Goal: Check status: Check status

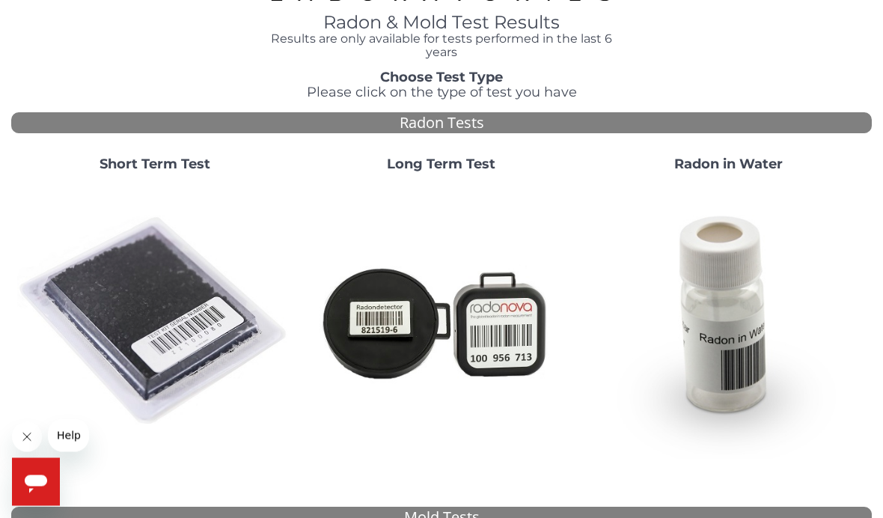
scroll to position [76, 0]
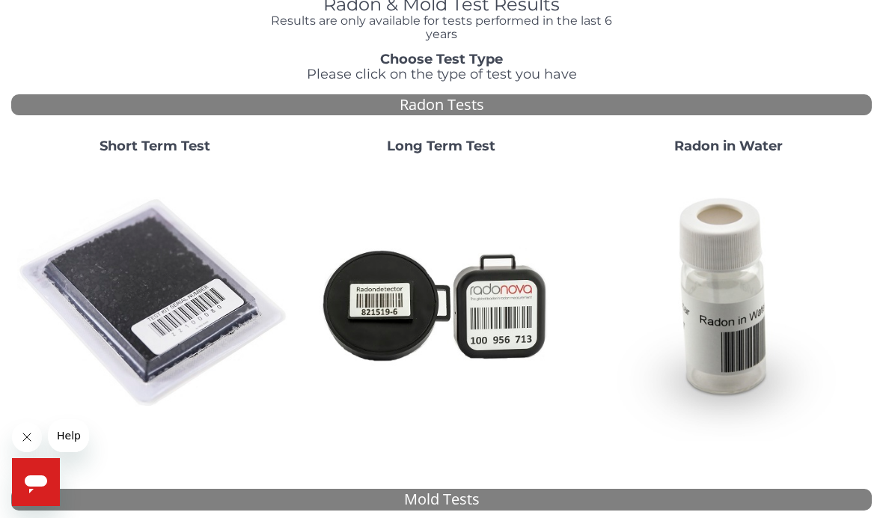
click at [138, 148] on strong "Short Term Test" at bounding box center [155, 146] width 111 height 16
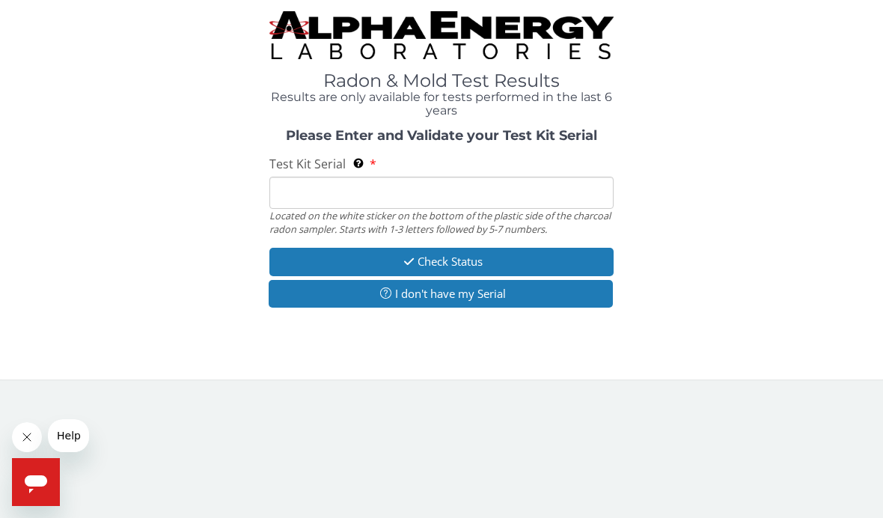
click at [308, 184] on input "Test Kit Serial Located on the white sticker on the bottom of the plastic side …" at bounding box center [441, 193] width 344 height 32
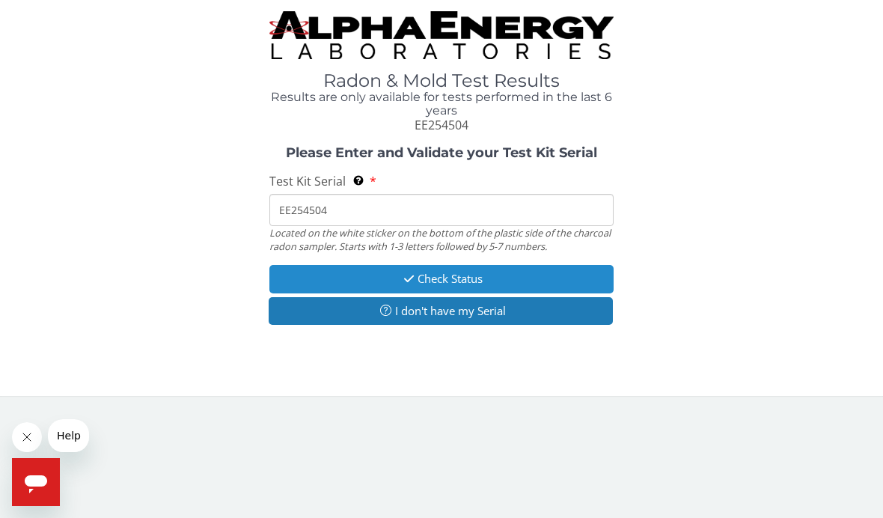
click at [431, 279] on button "Check Status" at bounding box center [441, 279] width 344 height 28
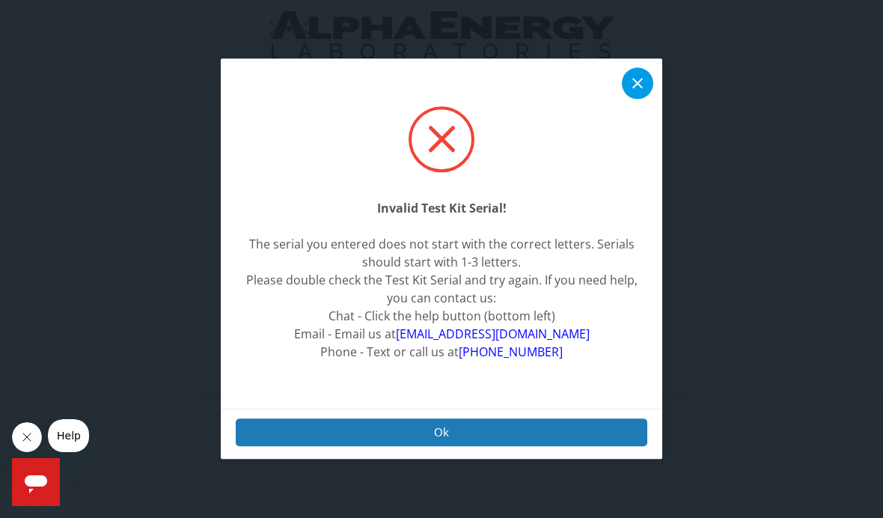
click at [641, 93] on icon at bounding box center [638, 84] width 18 height 18
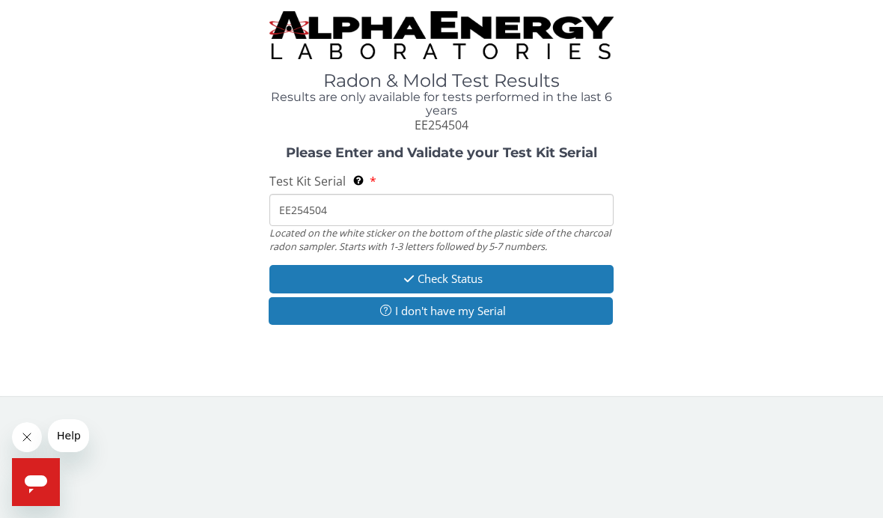
click at [347, 209] on input "EE254504" at bounding box center [441, 210] width 344 height 32
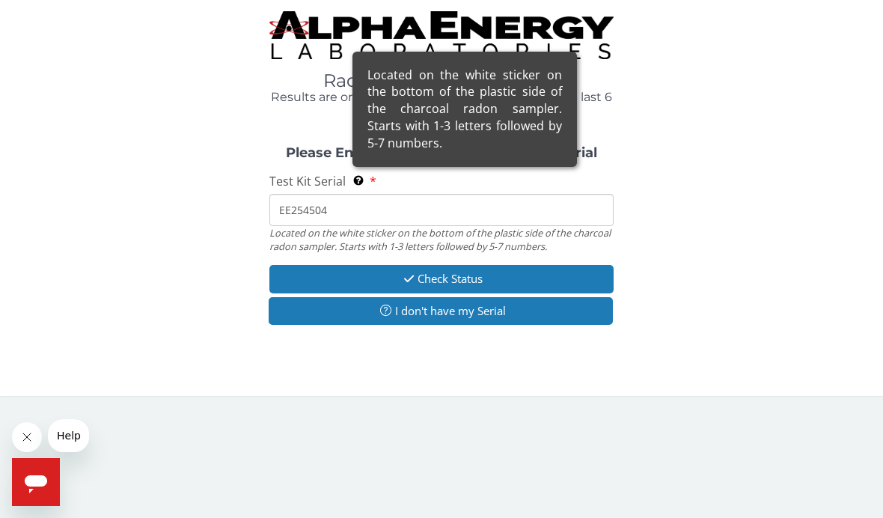
click at [362, 167] on div "Located on the white sticker on the bottom of the plastic side of the charcoal …" at bounding box center [464, 109] width 225 height 115
click at [362, 194] on input "EE254504" at bounding box center [441, 210] width 344 height 32
type input "EE254504"
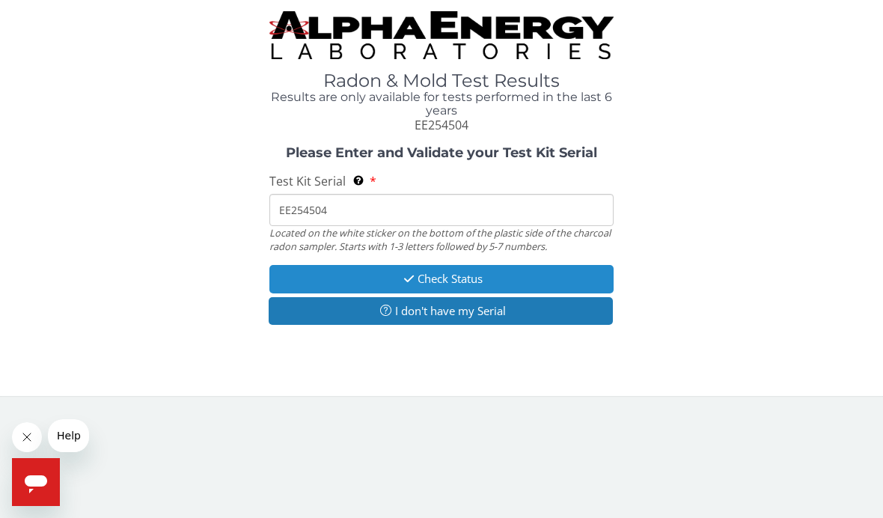
click at [416, 275] on button "Check Status" at bounding box center [441, 279] width 344 height 28
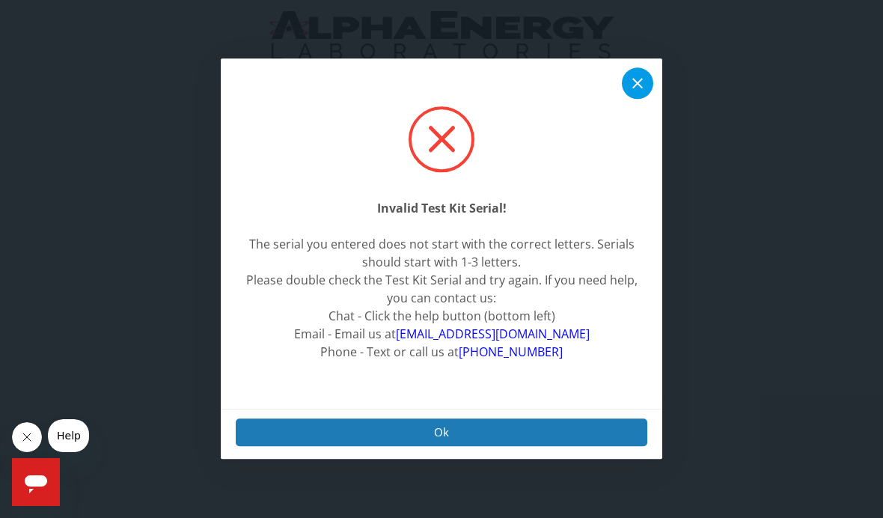
click at [636, 93] on icon at bounding box center [638, 84] width 18 height 18
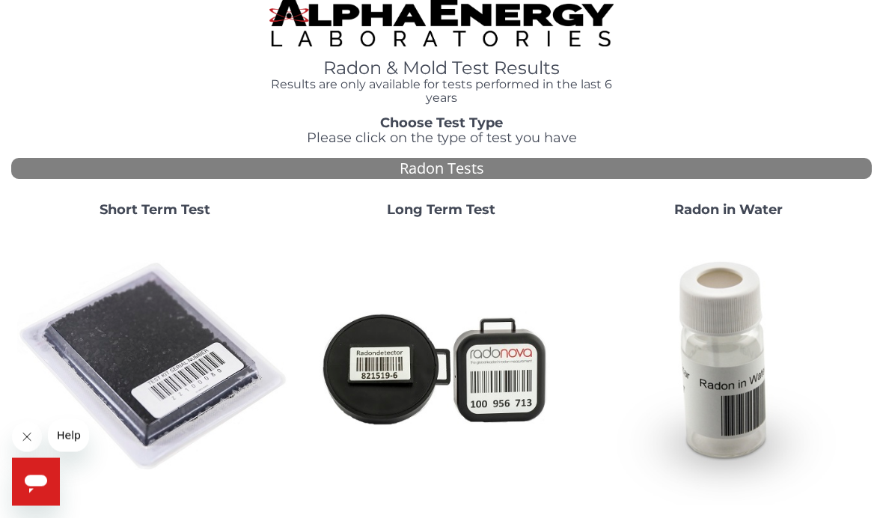
scroll to position [13, 0]
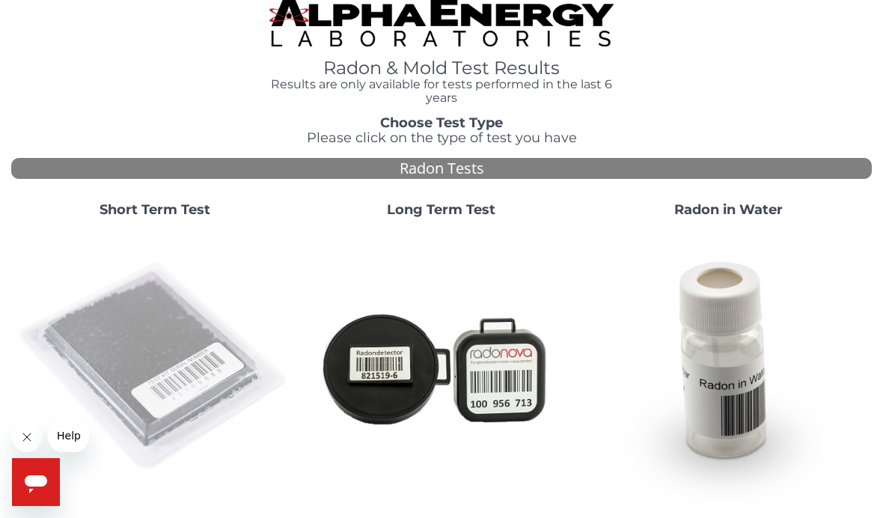
click at [141, 344] on img at bounding box center [154, 367] width 275 height 275
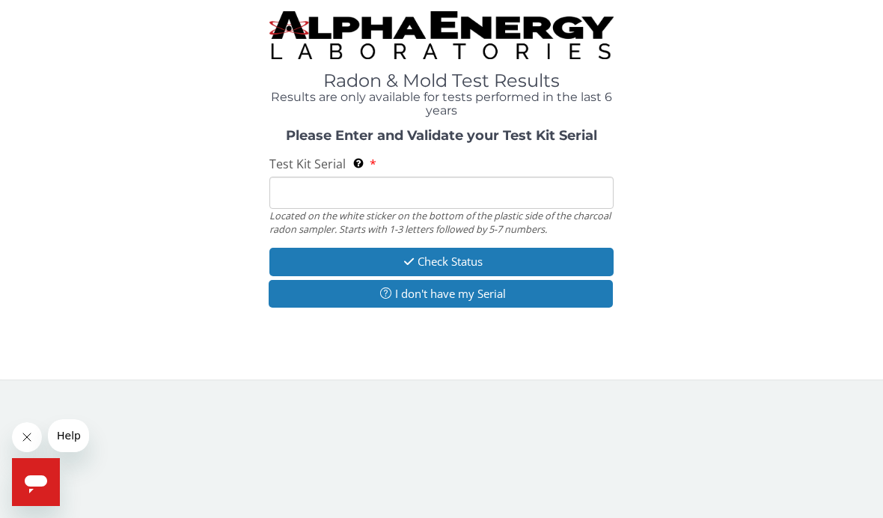
click at [289, 193] on input "Test Kit Serial Located on the white sticker on the bottom of the plastic side …" at bounding box center [441, 193] width 344 height 32
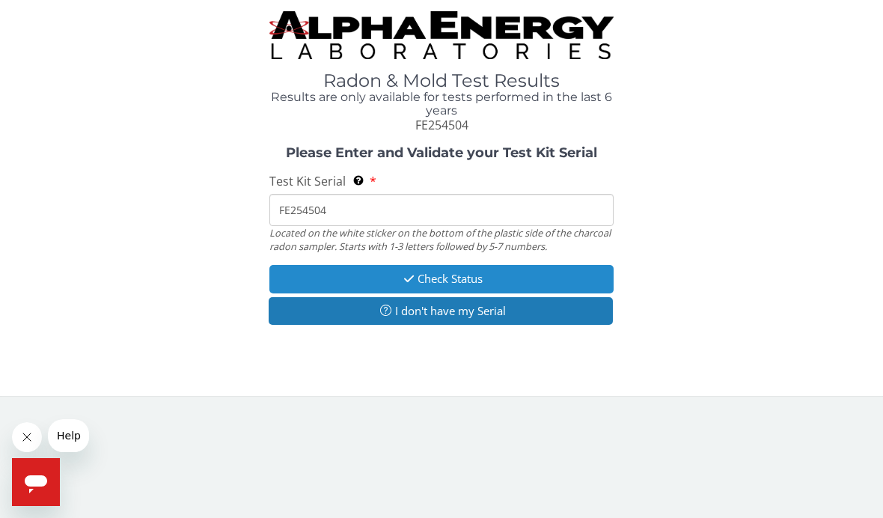
type input "FE254504"
click at [421, 276] on button "Check Status" at bounding box center [441, 279] width 344 height 28
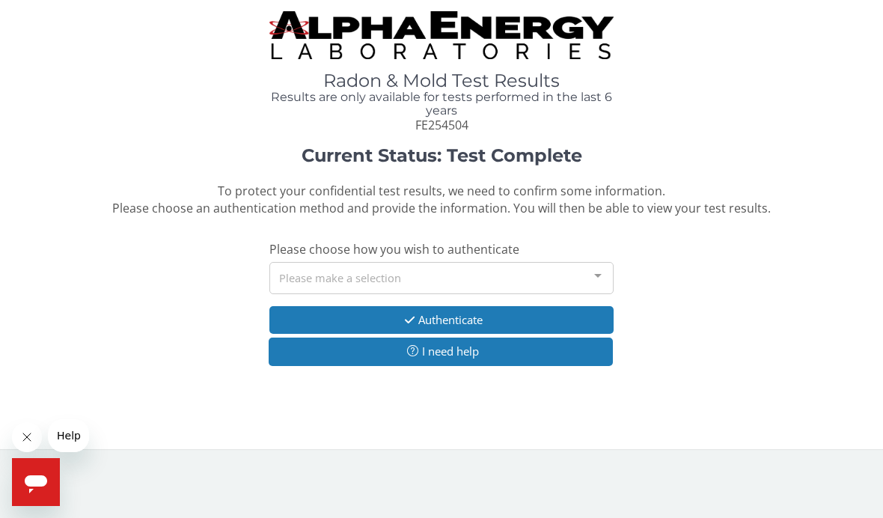
click at [600, 272] on div at bounding box center [598, 277] width 30 height 28
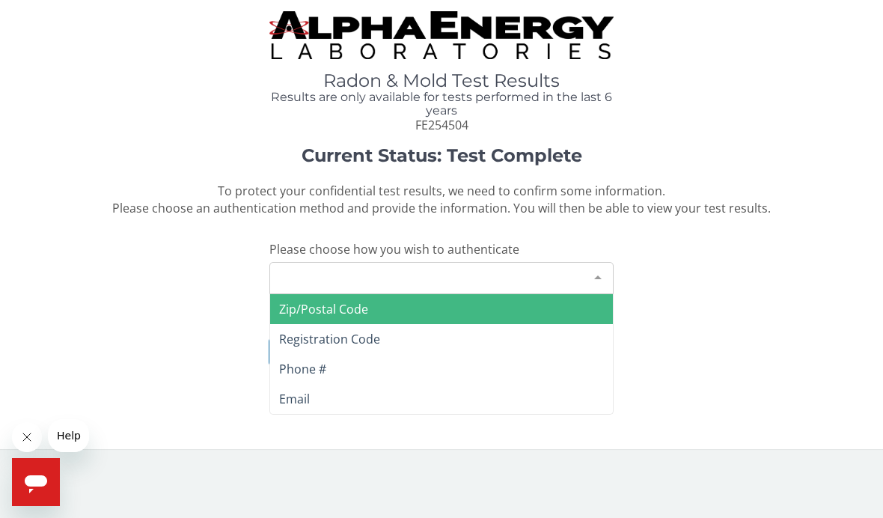
click at [297, 392] on span "Email" at bounding box center [294, 399] width 31 height 16
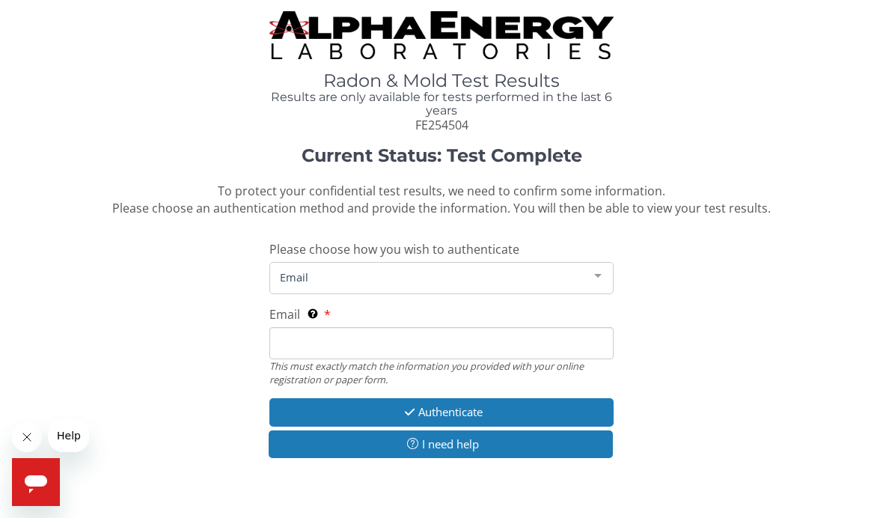
click at [307, 335] on input "Email This must exactly match the information you provided with your online reg…" at bounding box center [441, 343] width 344 height 32
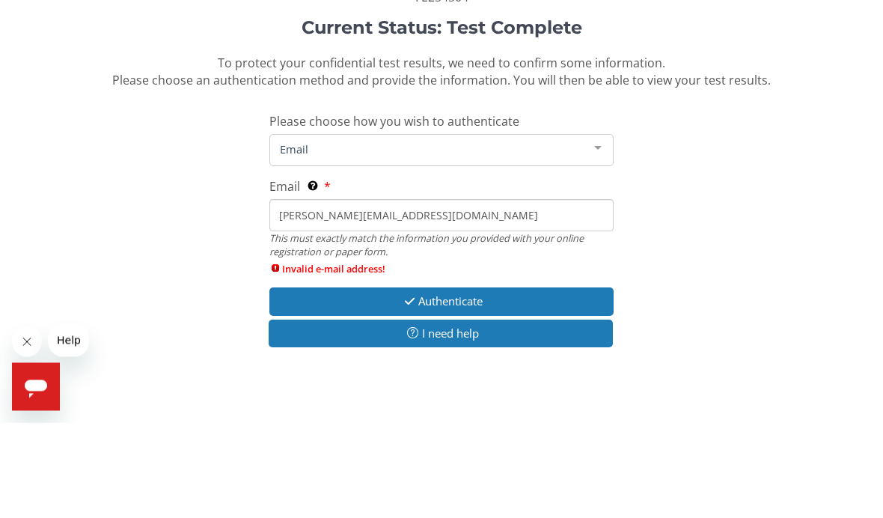
scroll to position [32, 0]
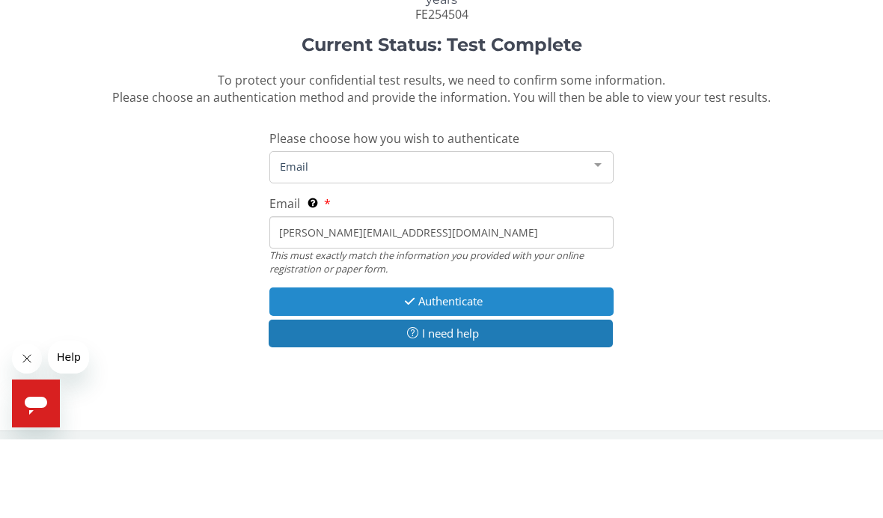
type input "[PERSON_NAME][EMAIL_ADDRESS][DOMAIN_NAME]"
click at [406, 374] on icon "button" at bounding box center [409, 379] width 17 height 11
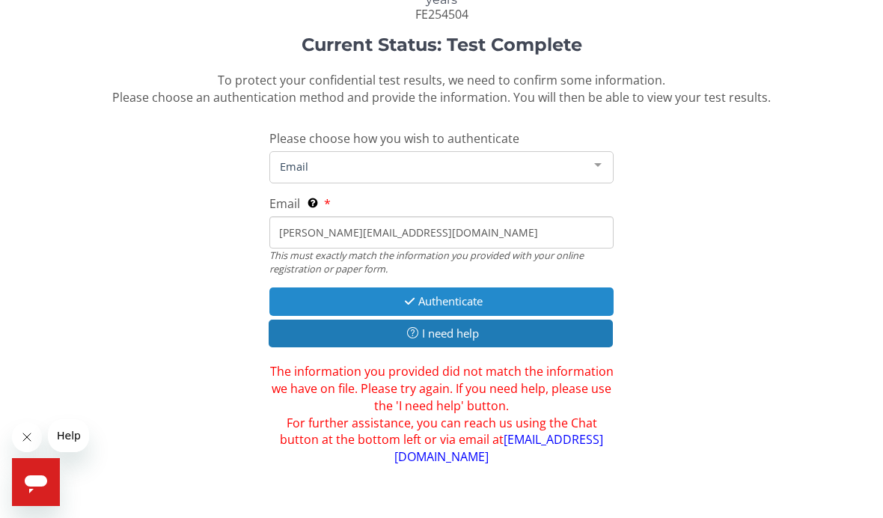
scroll to position [114, 0]
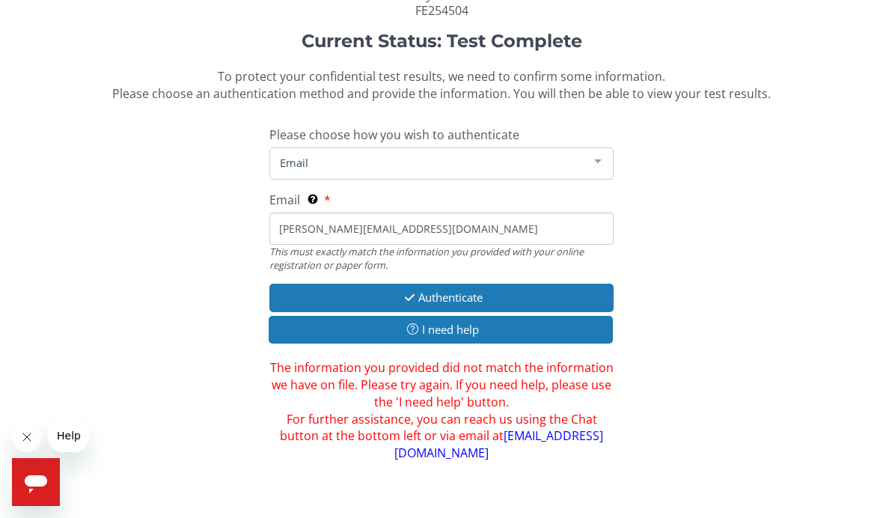
click at [319, 158] on span "Email" at bounding box center [429, 162] width 307 height 16
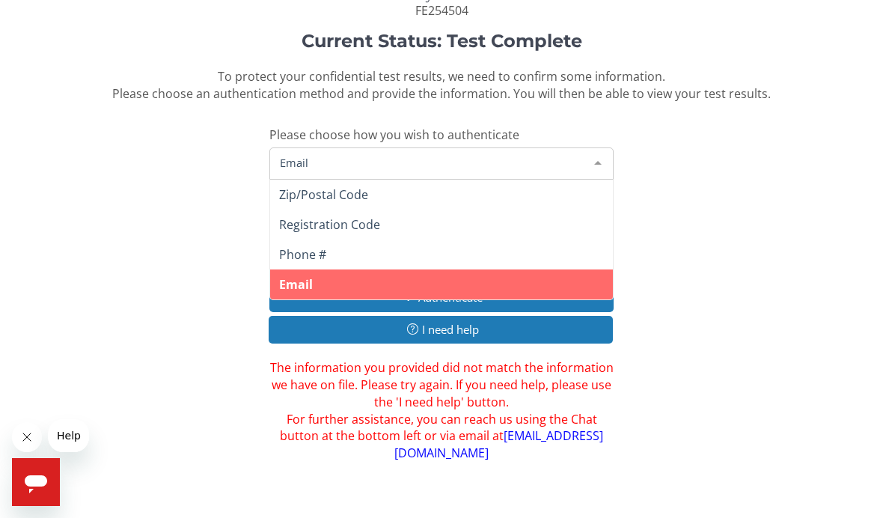
click at [299, 276] on span "Email" at bounding box center [296, 284] width 34 height 16
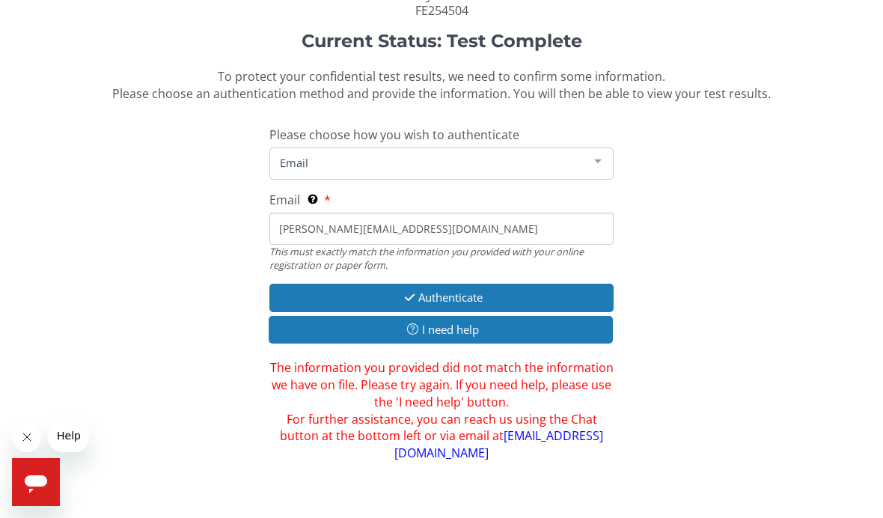
click at [596, 153] on div at bounding box center [598, 162] width 30 height 28
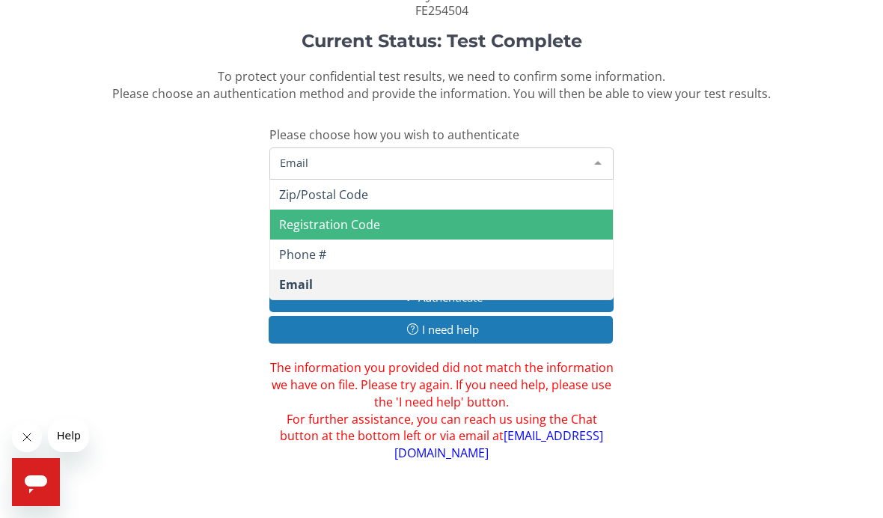
click at [302, 216] on span "Registration Code" at bounding box center [329, 224] width 101 height 16
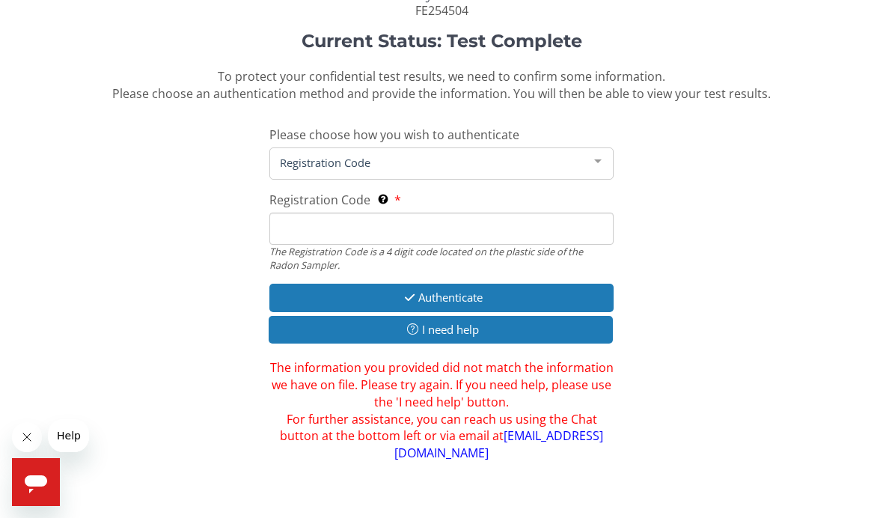
click at [300, 215] on input "Registration Code The Registration Code is a 4 digit code located on the plasti…" at bounding box center [441, 229] width 344 height 32
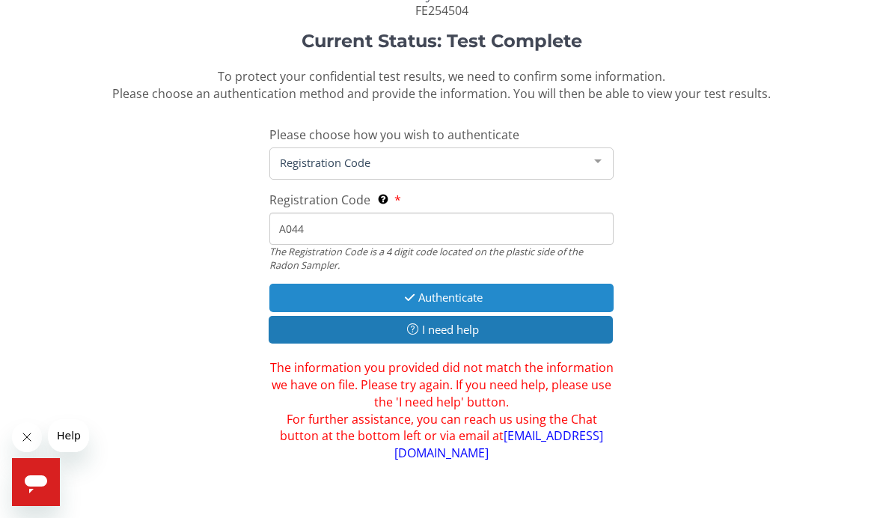
type input "A044"
click at [416, 293] on button "Authenticate" at bounding box center [441, 298] width 344 height 28
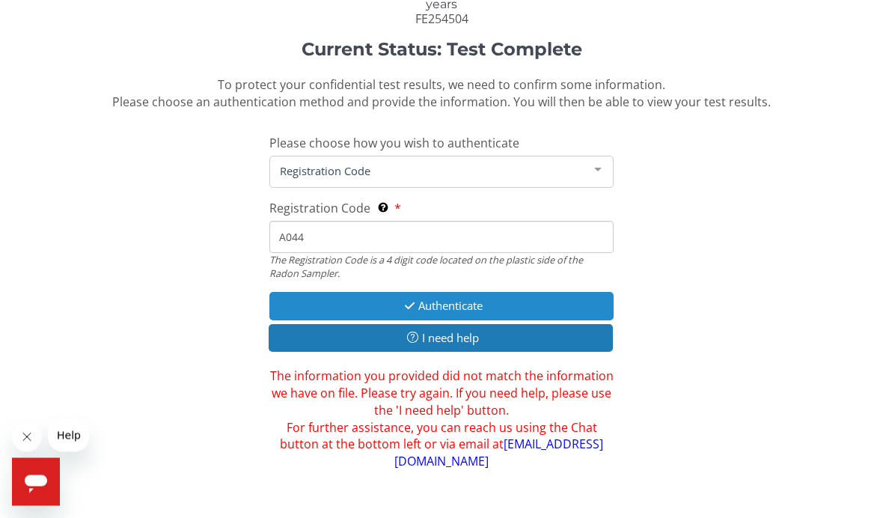
scroll to position [63, 0]
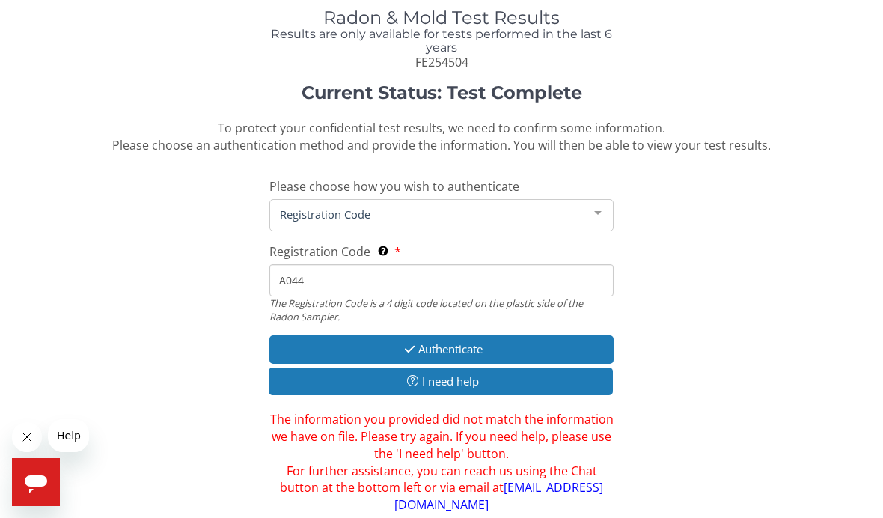
click at [602, 210] on div at bounding box center [598, 214] width 30 height 28
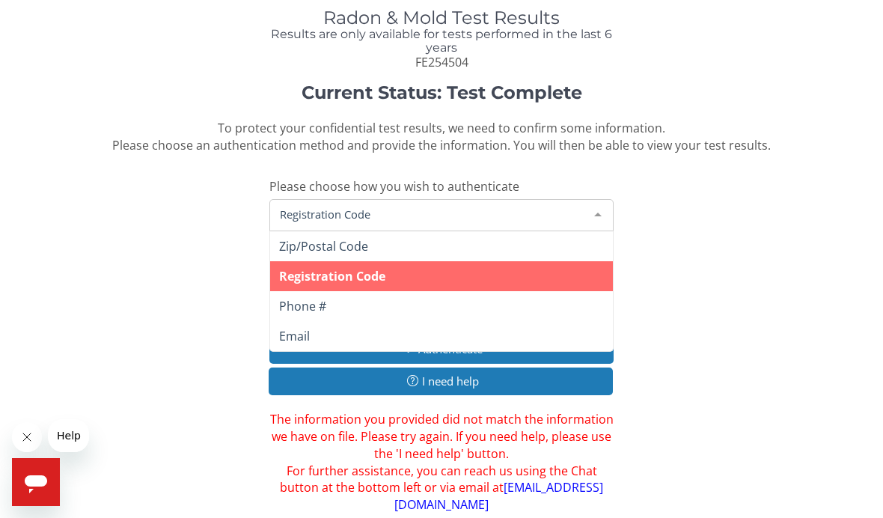
click at [299, 302] on span "Phone #" at bounding box center [302, 306] width 47 height 16
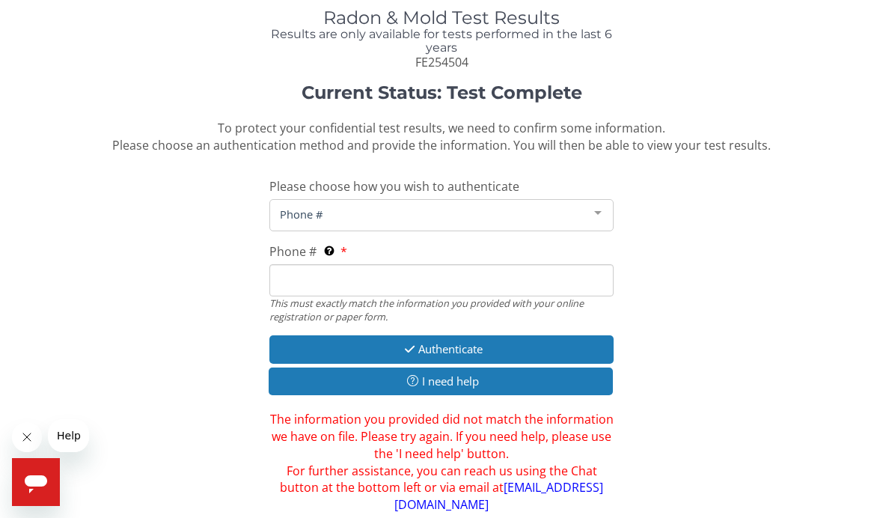
click at [313, 284] on input "Phone # This must exactly match the information you provided with your online r…" at bounding box center [441, 280] width 344 height 32
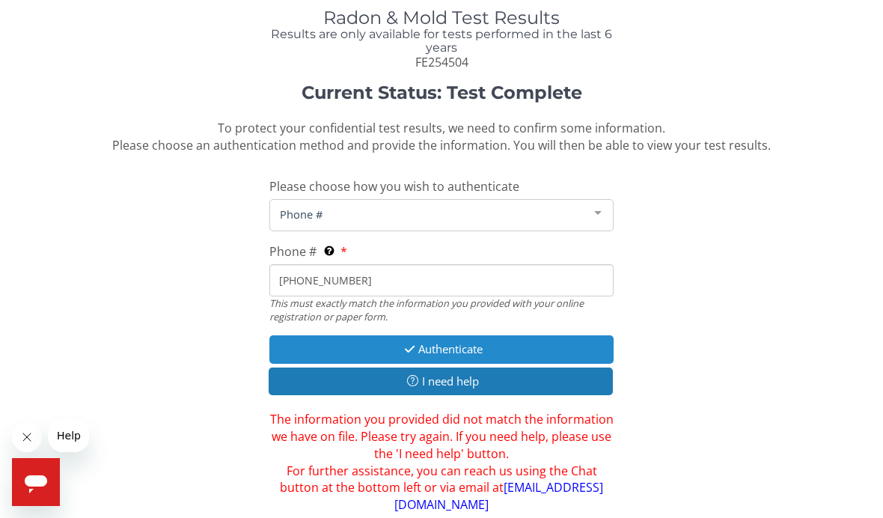
type input "[PHONE_NUMBER]"
click at [430, 338] on button "Authenticate" at bounding box center [441, 349] width 344 height 28
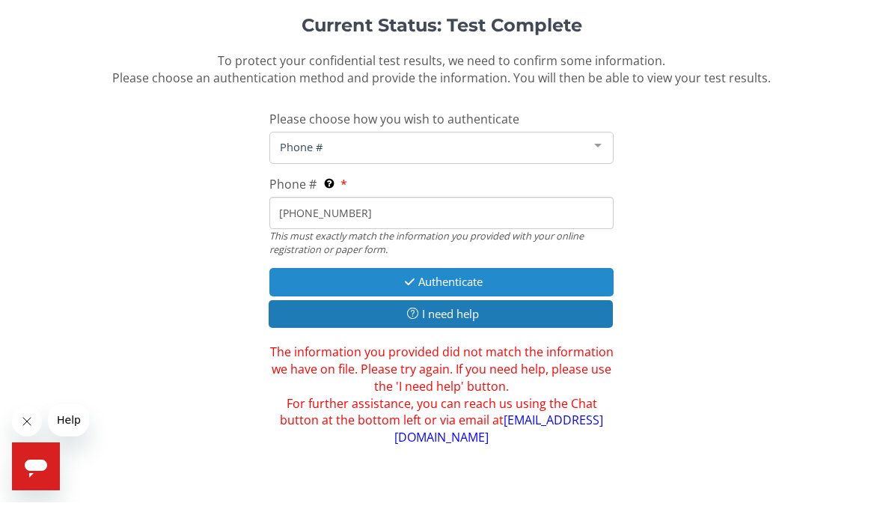
scroll to position [0, 0]
